Goal: Information Seeking & Learning: Learn about a topic

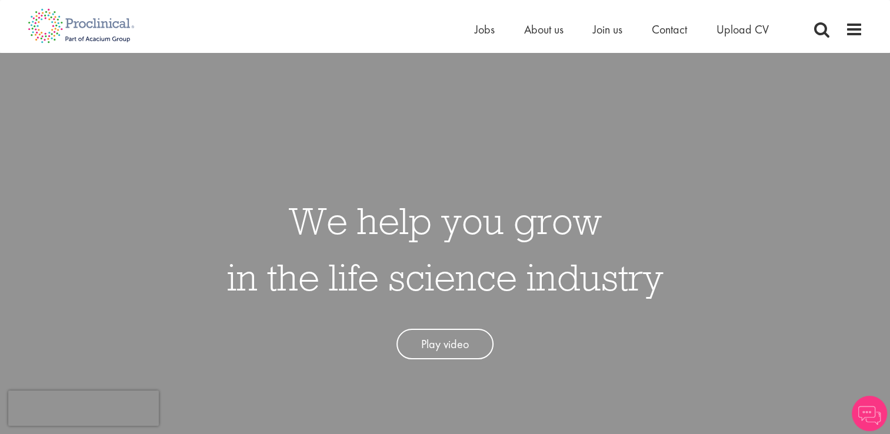
click at [494, 32] on ul "Home Jobs About us Join us Contact Upload CV" at bounding box center [635, 30] width 323 height 18
click at [489, 32] on span "Jobs" at bounding box center [484, 29] width 20 height 15
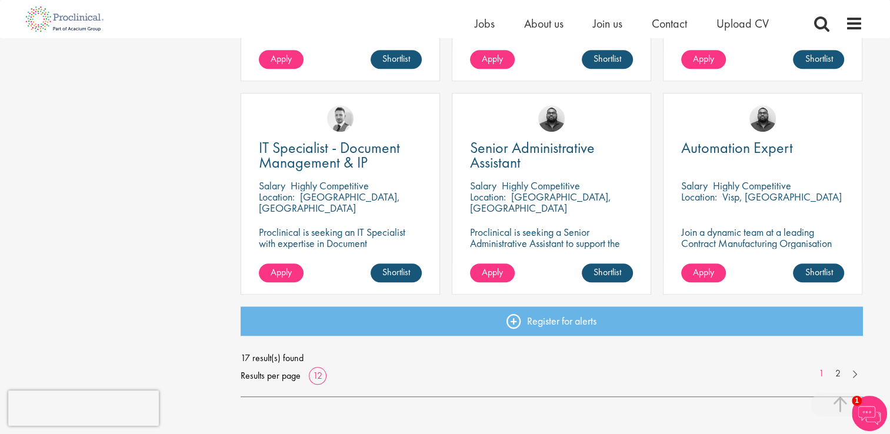
scroll to position [941, 0]
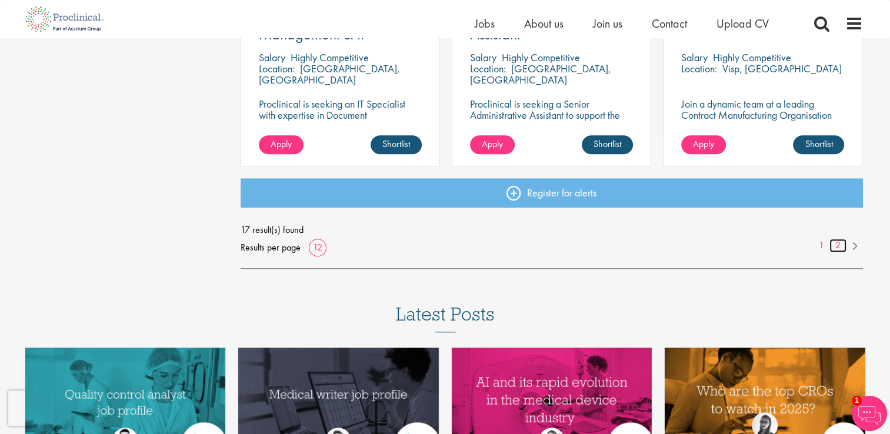
click at [840, 243] on link "2" at bounding box center [837, 246] width 17 height 14
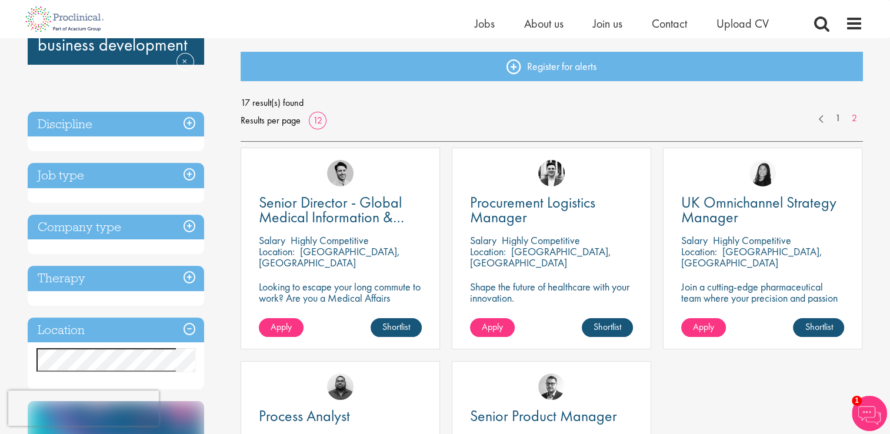
scroll to position [235, 0]
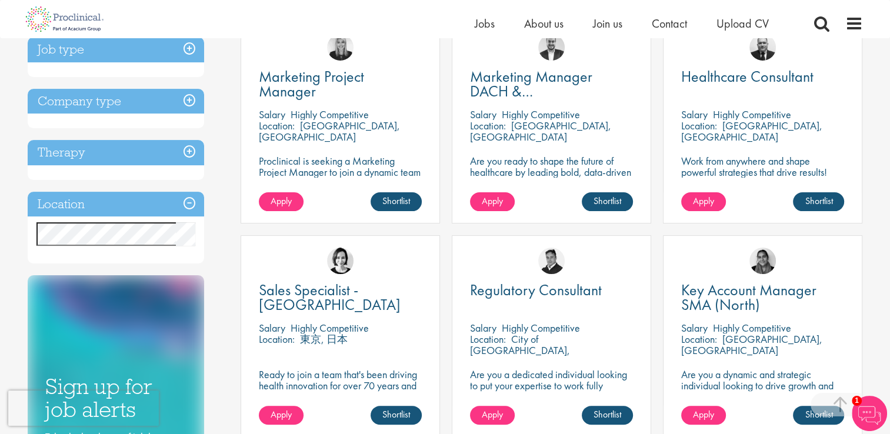
scroll to position [294, 0]
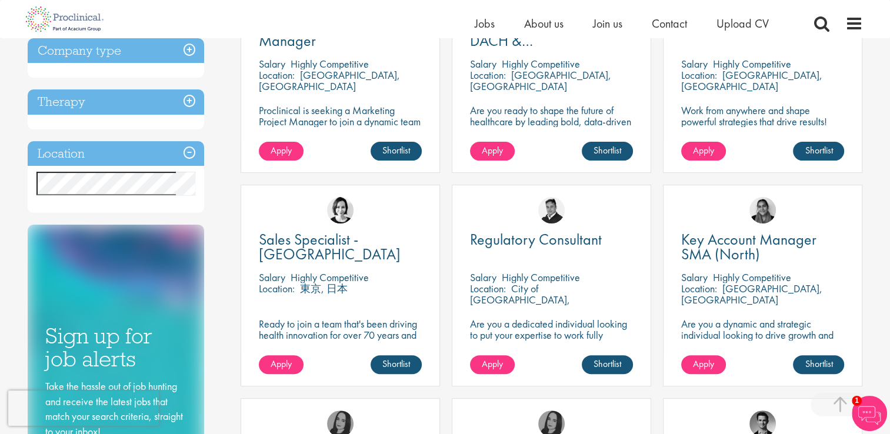
click at [107, 198] on div "Location Specified location Miles" at bounding box center [116, 177] width 176 height 72
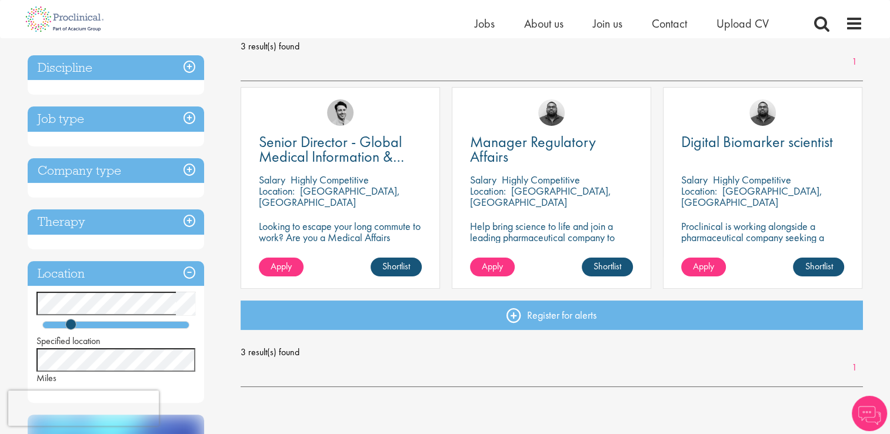
scroll to position [176, 0]
